Goal: Information Seeking & Learning: Find specific fact

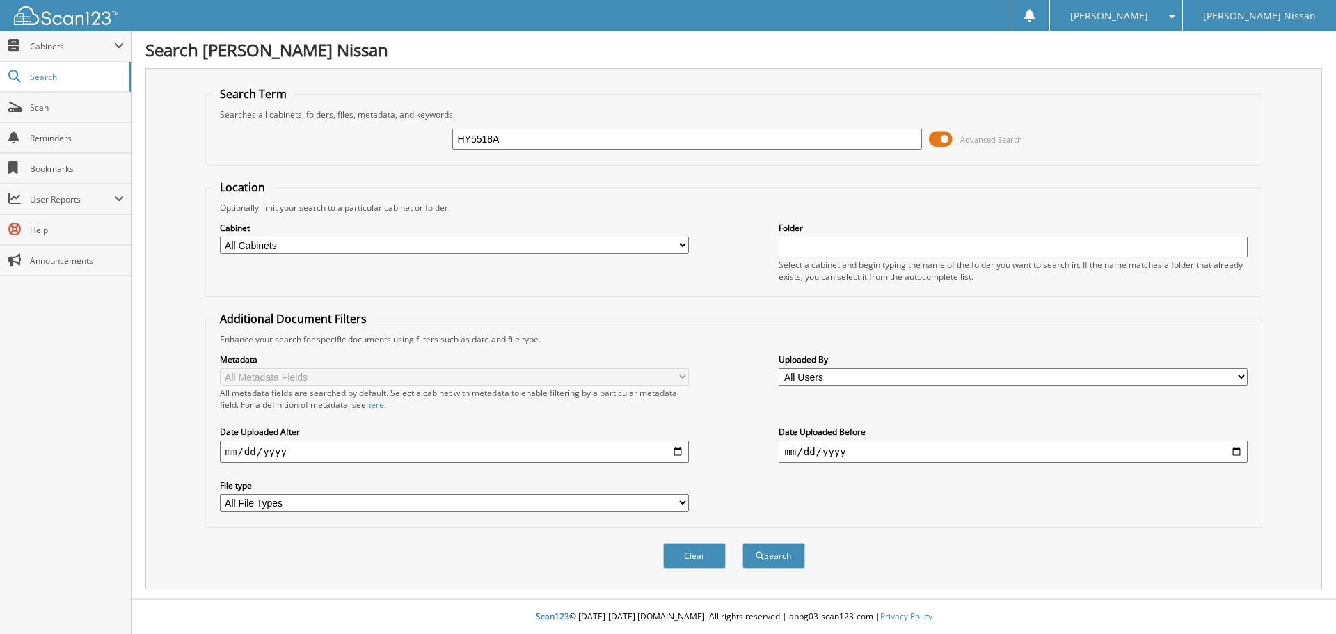
type input "HY5518A"
click at [942, 145] on span at bounding box center [941, 139] width 24 height 21
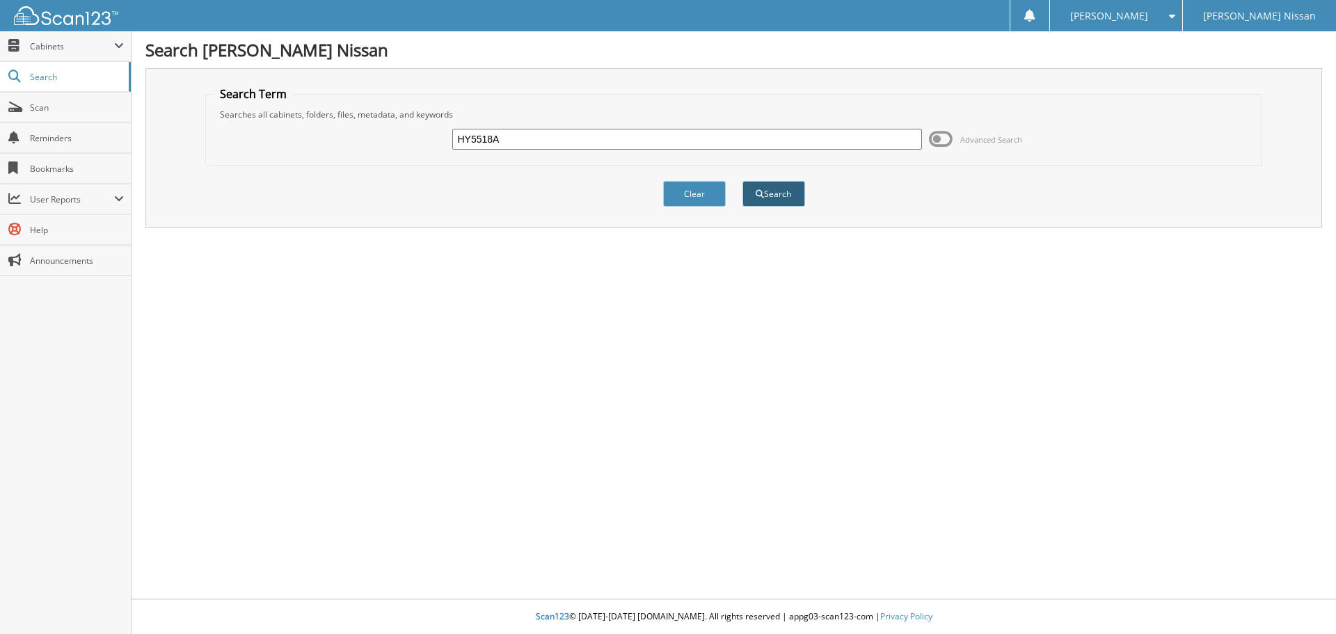
click at [763, 196] on button "Search" at bounding box center [773, 194] width 63 height 26
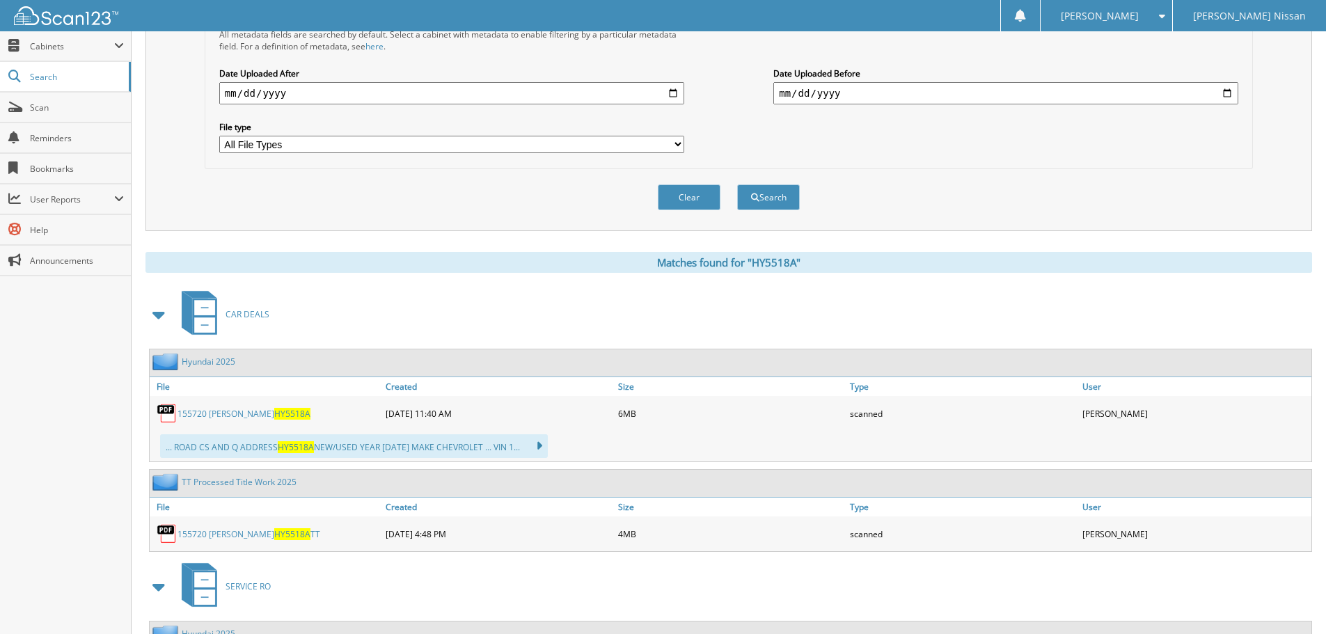
scroll to position [487, 0]
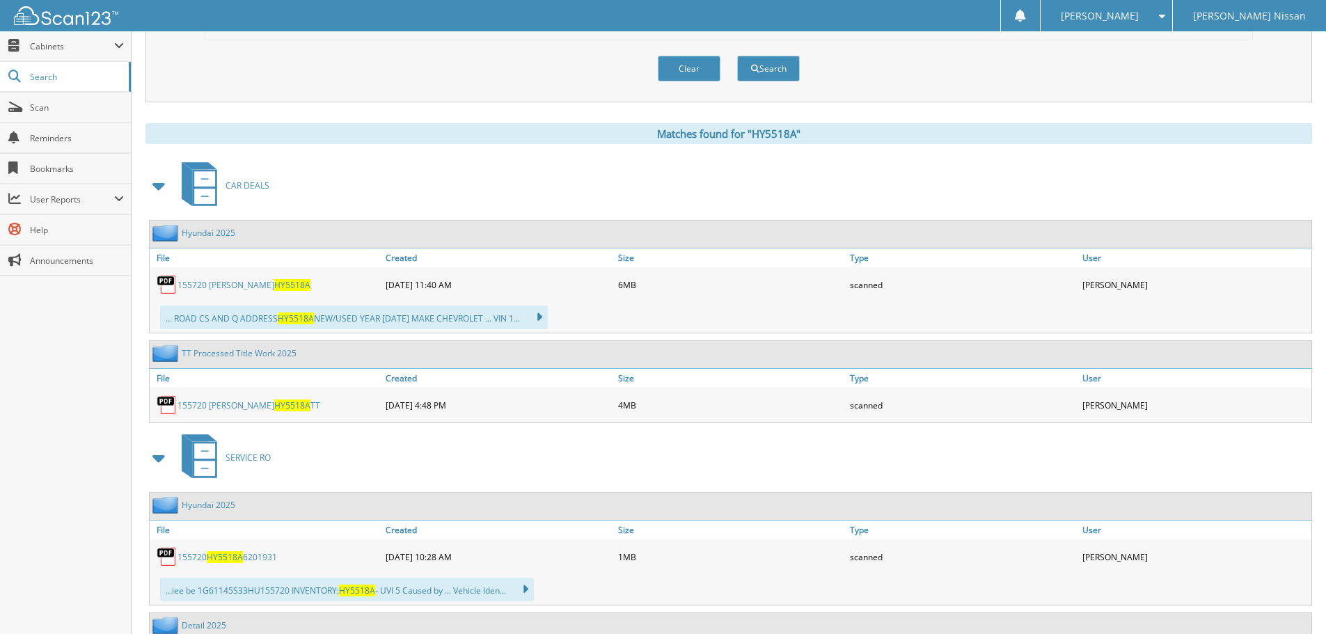
click at [274, 405] on span "HY5518A" at bounding box center [292, 405] width 36 height 12
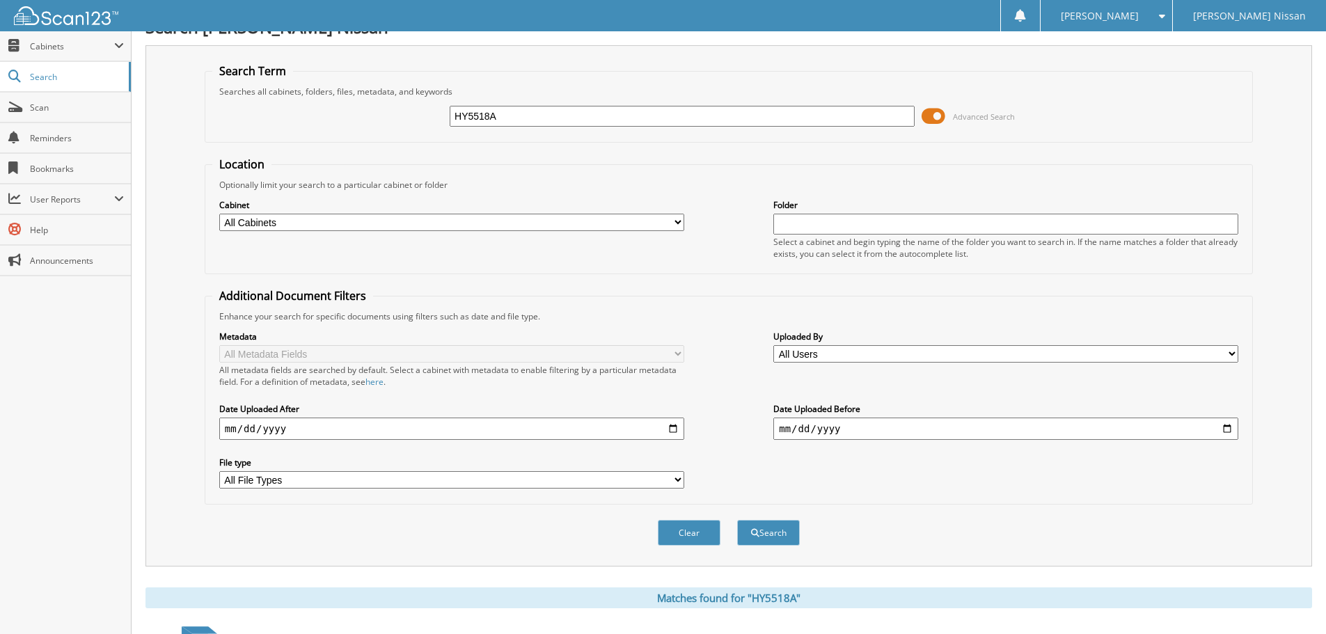
scroll to position [0, 0]
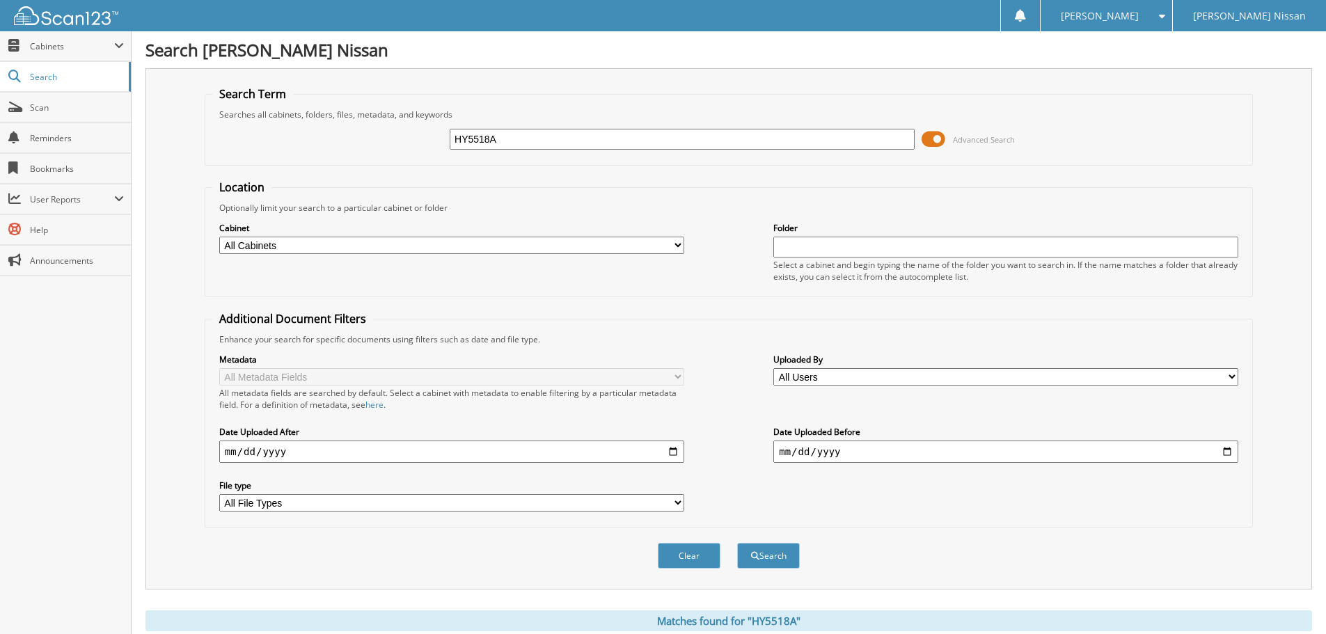
drag, startPoint x: 516, startPoint y: 141, endPoint x: 309, endPoint y: 142, distance: 206.7
click at [309, 142] on div "HY5518A Advanced Search" at bounding box center [728, 139] width 1033 height 38
type input "hy5467a"
click at [737, 543] on button "Search" at bounding box center [768, 556] width 63 height 26
click at [944, 143] on span at bounding box center [933, 139] width 24 height 21
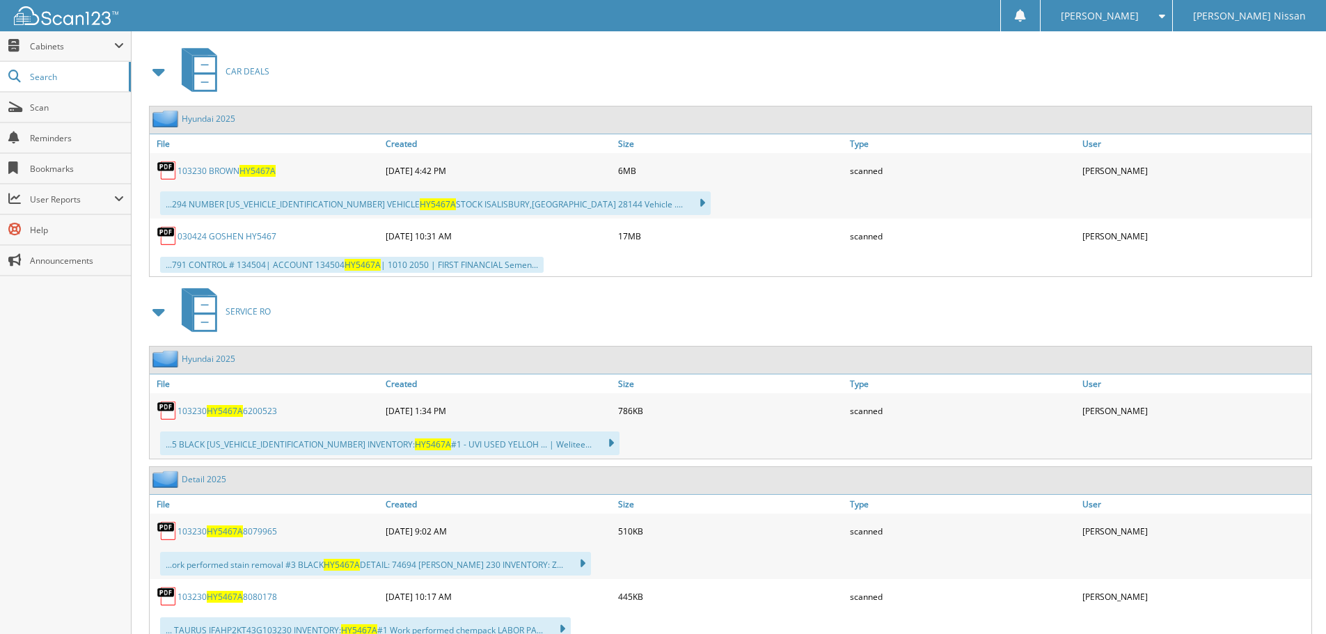
scroll to position [223, 0]
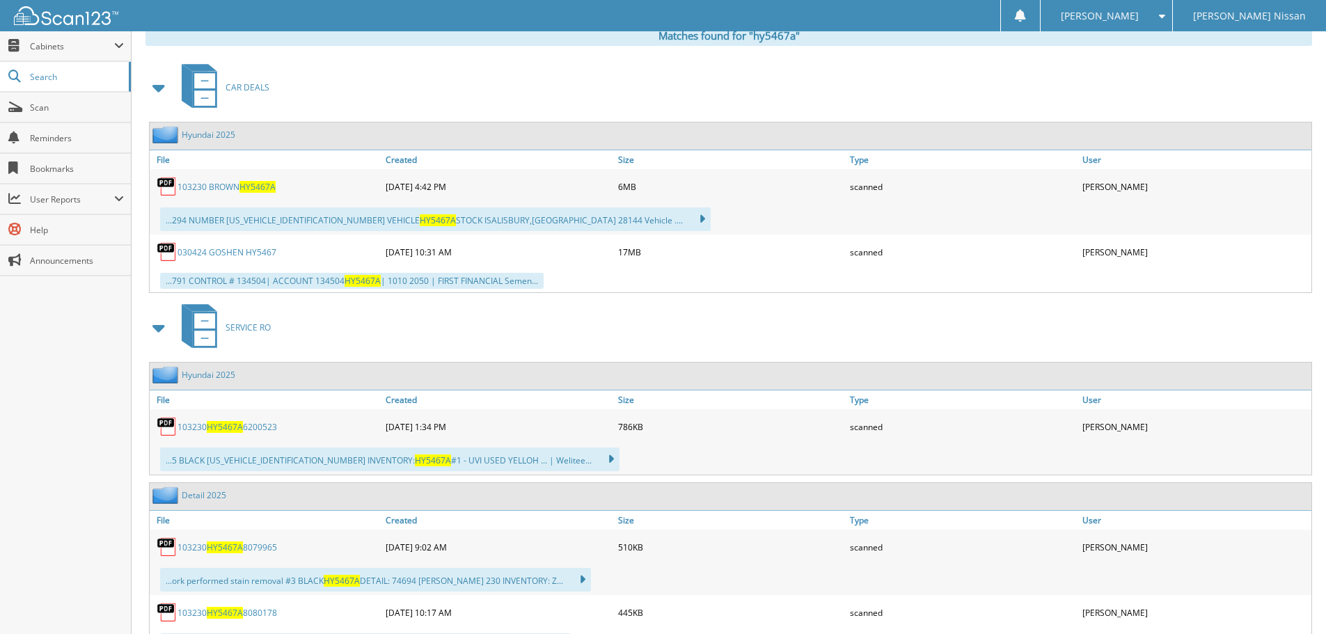
click at [270, 189] on span "HY5467A" at bounding box center [257, 187] width 36 height 12
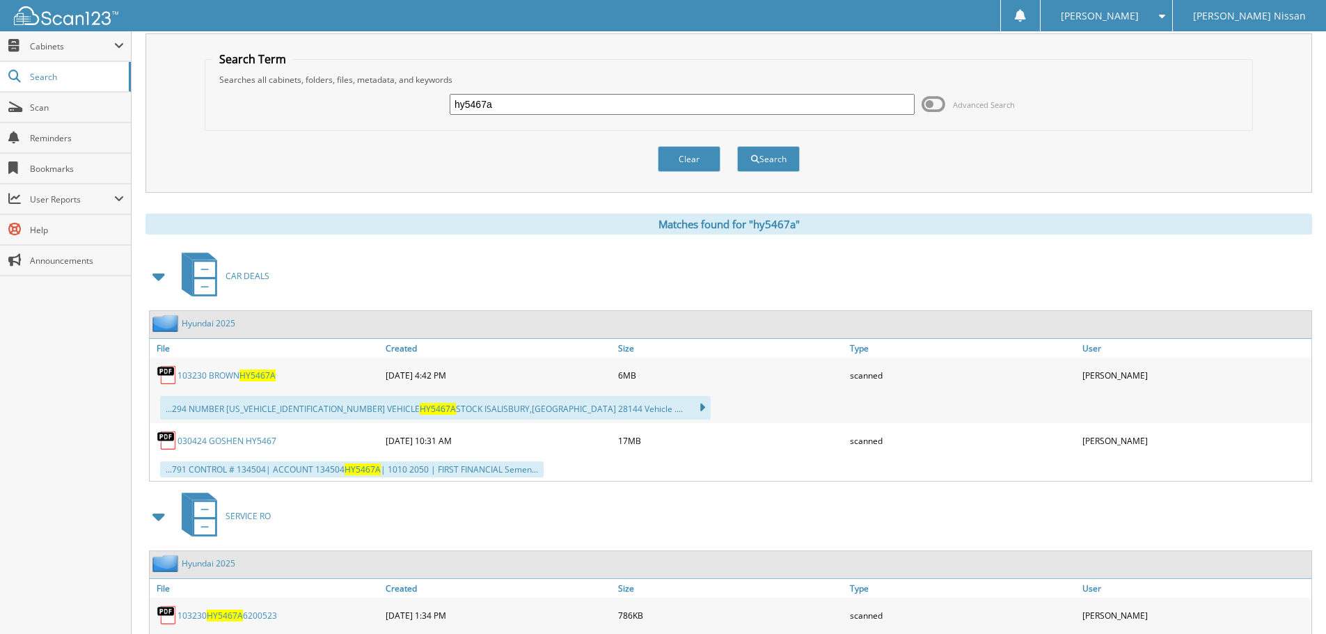
scroll to position [0, 0]
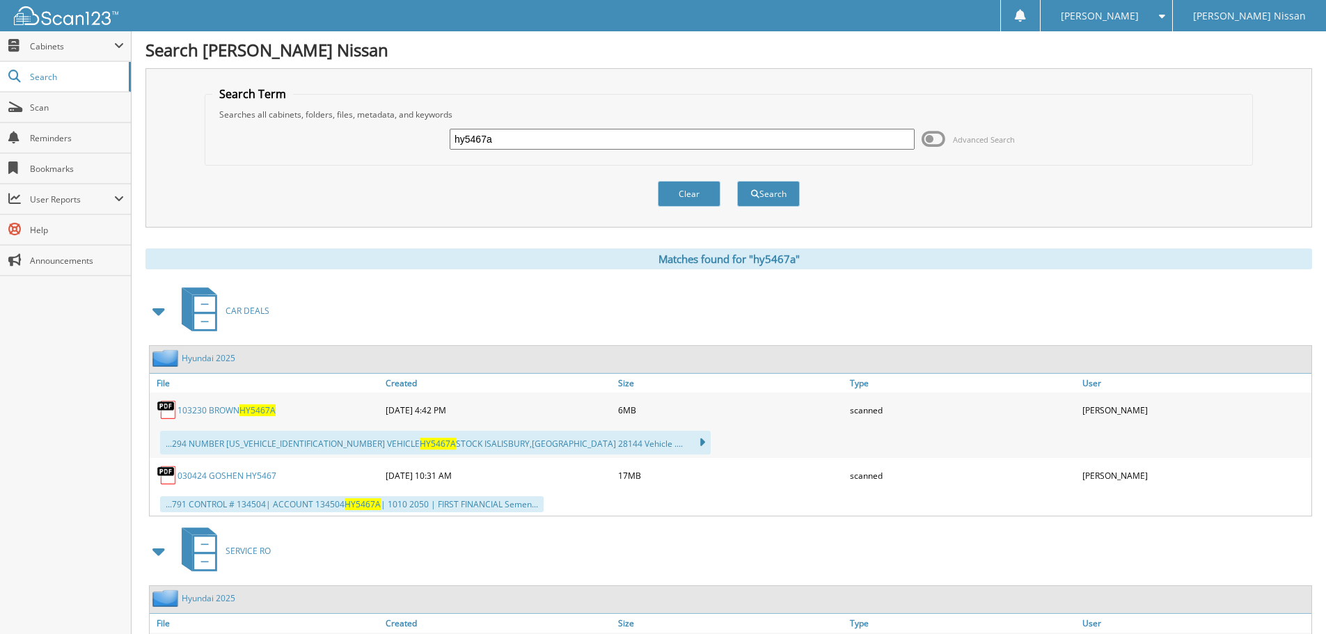
click at [550, 138] on input "hy5467a" at bounding box center [681, 139] width 465 height 21
type input "u5367a"
click at [737, 181] on button "Search" at bounding box center [768, 194] width 63 height 26
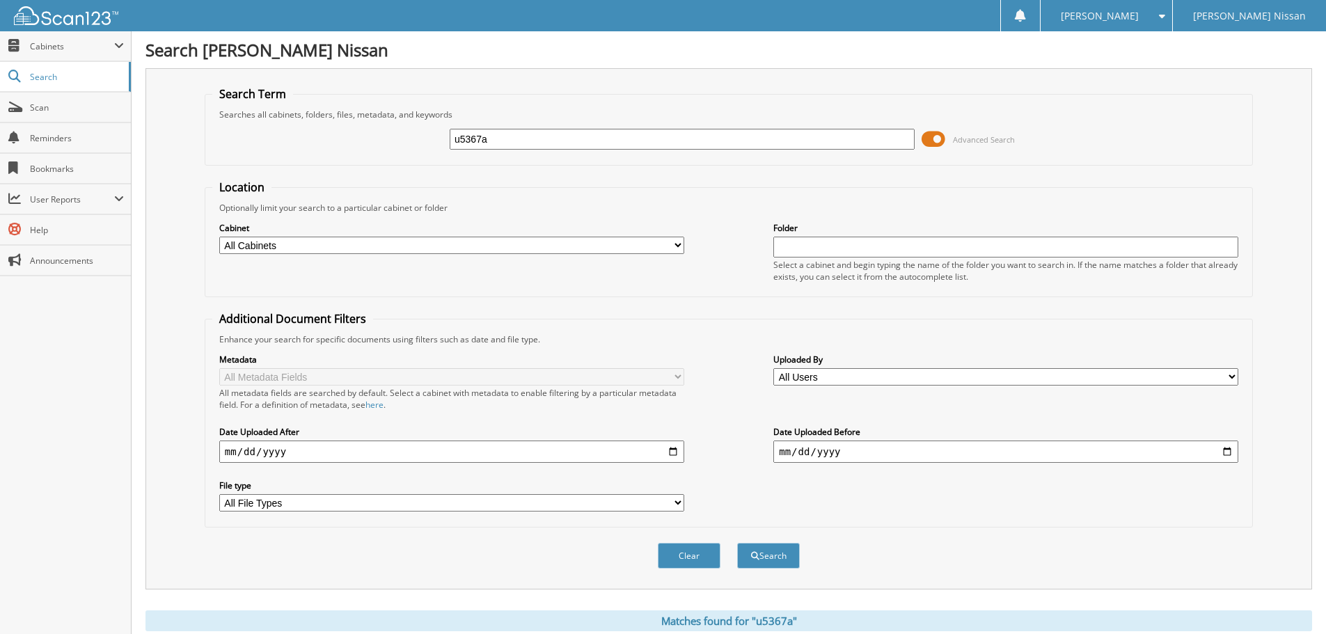
click at [941, 143] on span at bounding box center [933, 139] width 24 height 21
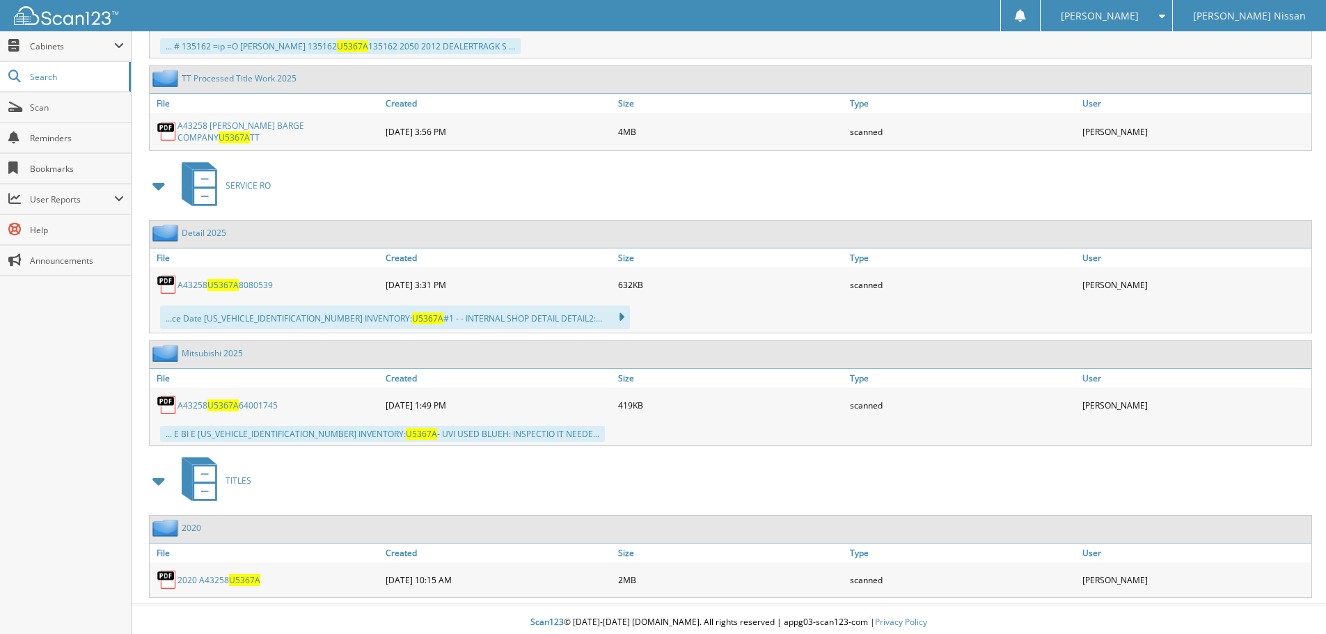
scroll to position [237, 0]
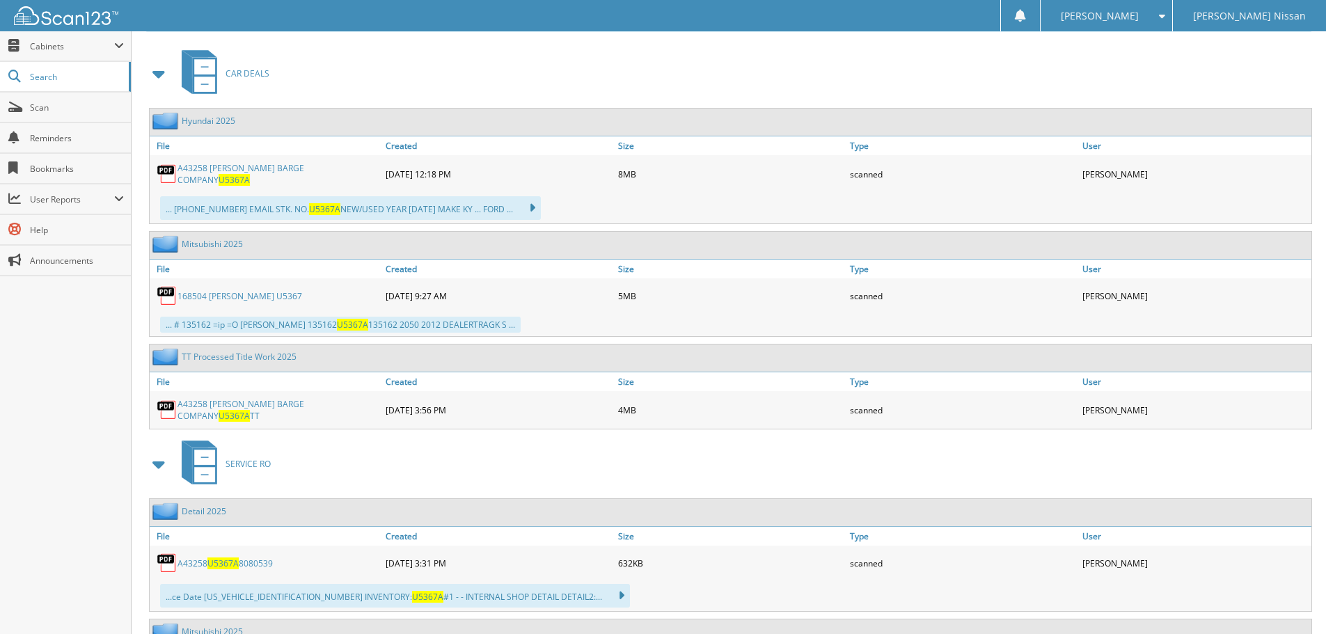
click at [250, 175] on span "U5367A" at bounding box center [233, 180] width 31 height 12
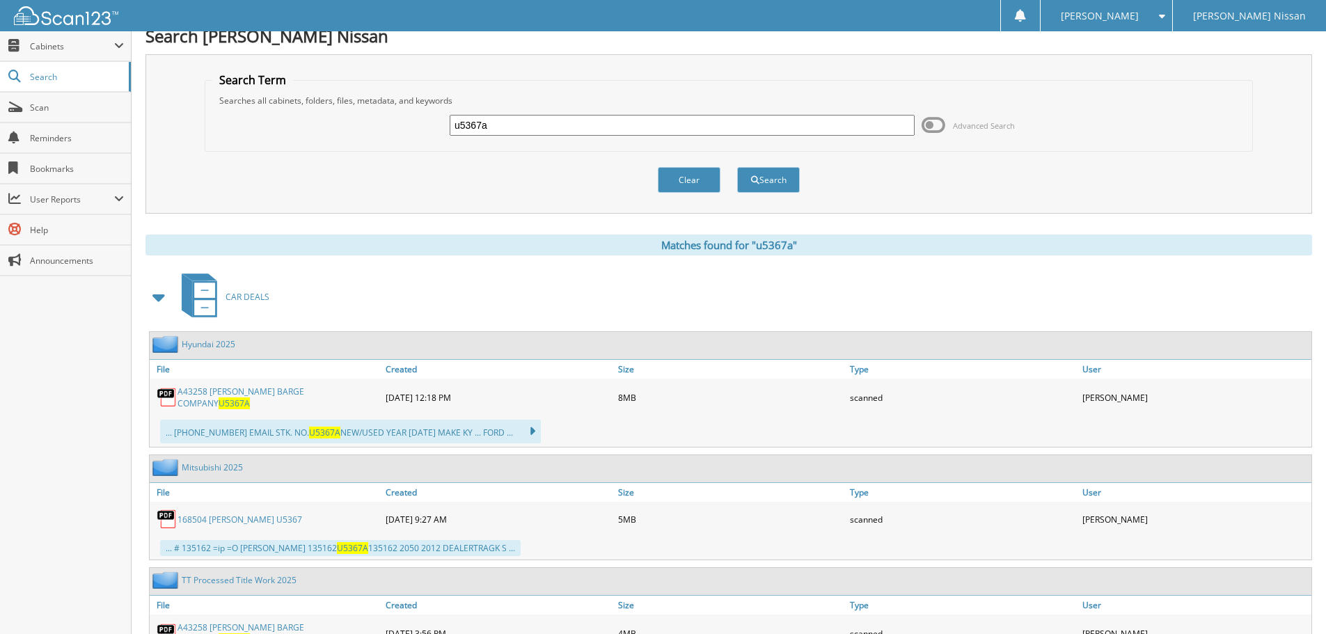
scroll to position [0, 0]
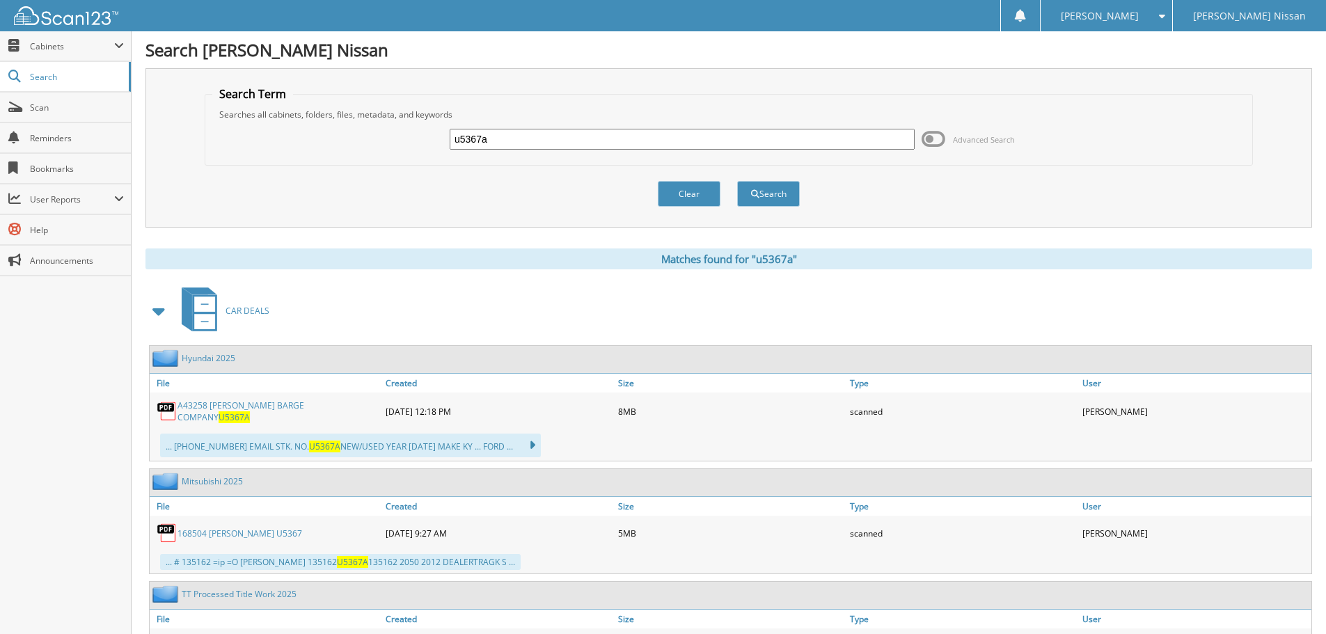
click at [506, 135] on input "u5367a" at bounding box center [681, 139] width 465 height 21
type input "hy5435"
click at [737, 181] on button "Search" at bounding box center [768, 194] width 63 height 26
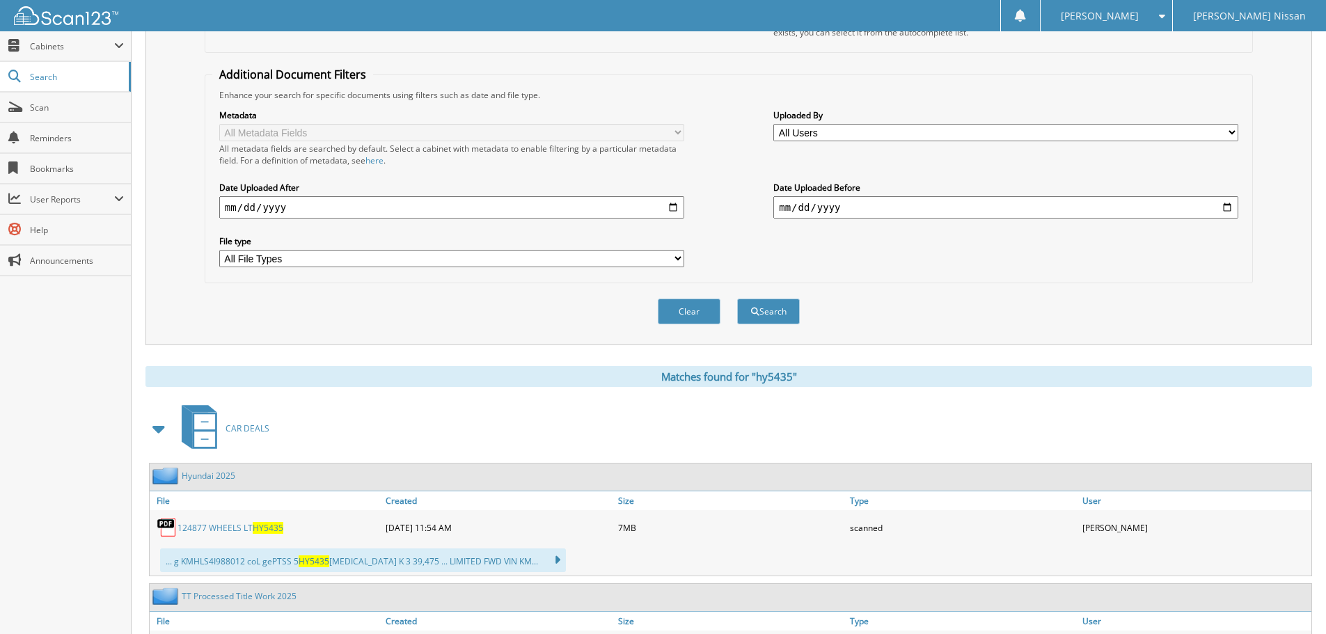
scroll to position [348, 0]
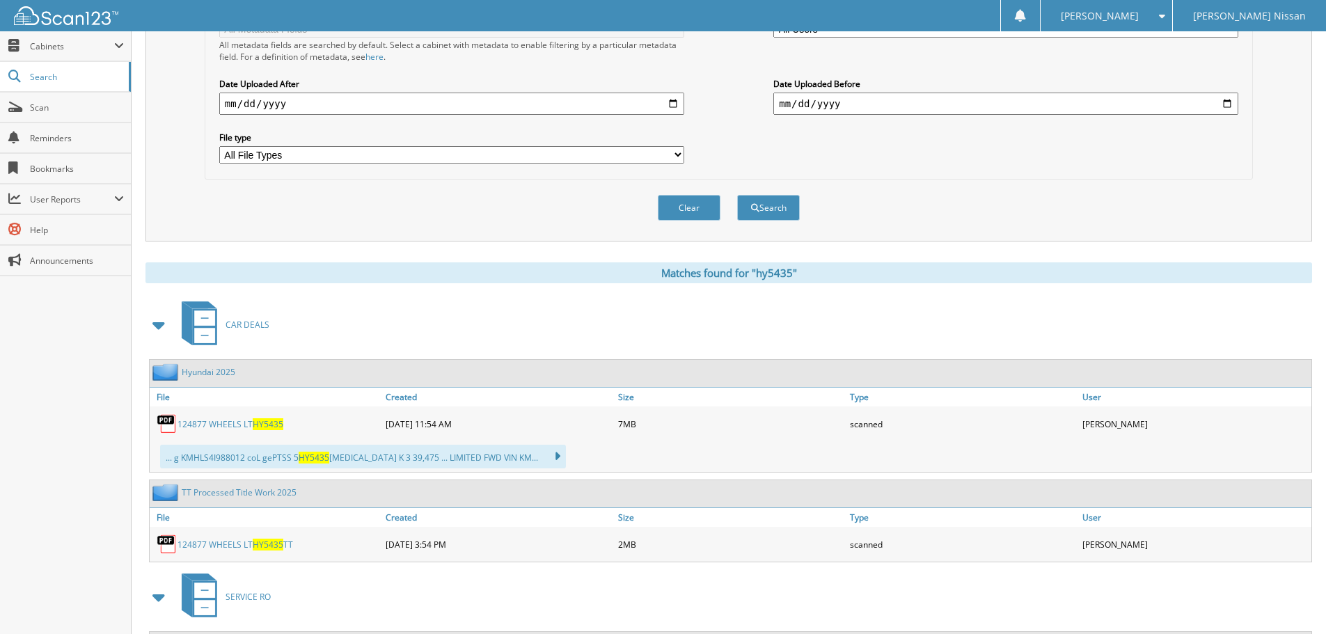
click at [263, 543] on span "HY5435" at bounding box center [268, 545] width 31 height 12
